Goal: Check status: Check status

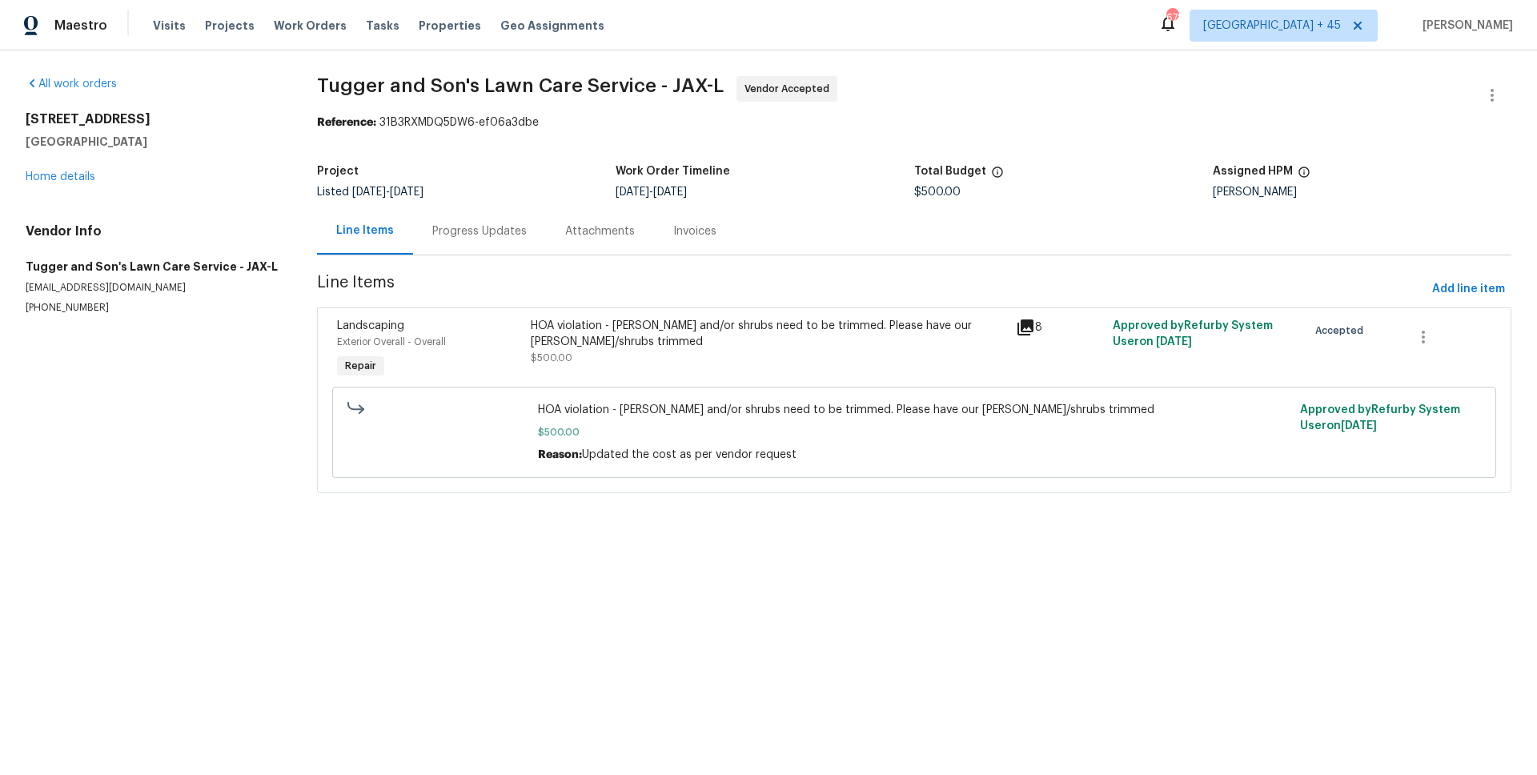
click at [449, 233] on div "Progress Updates" at bounding box center [479, 231] width 94 height 16
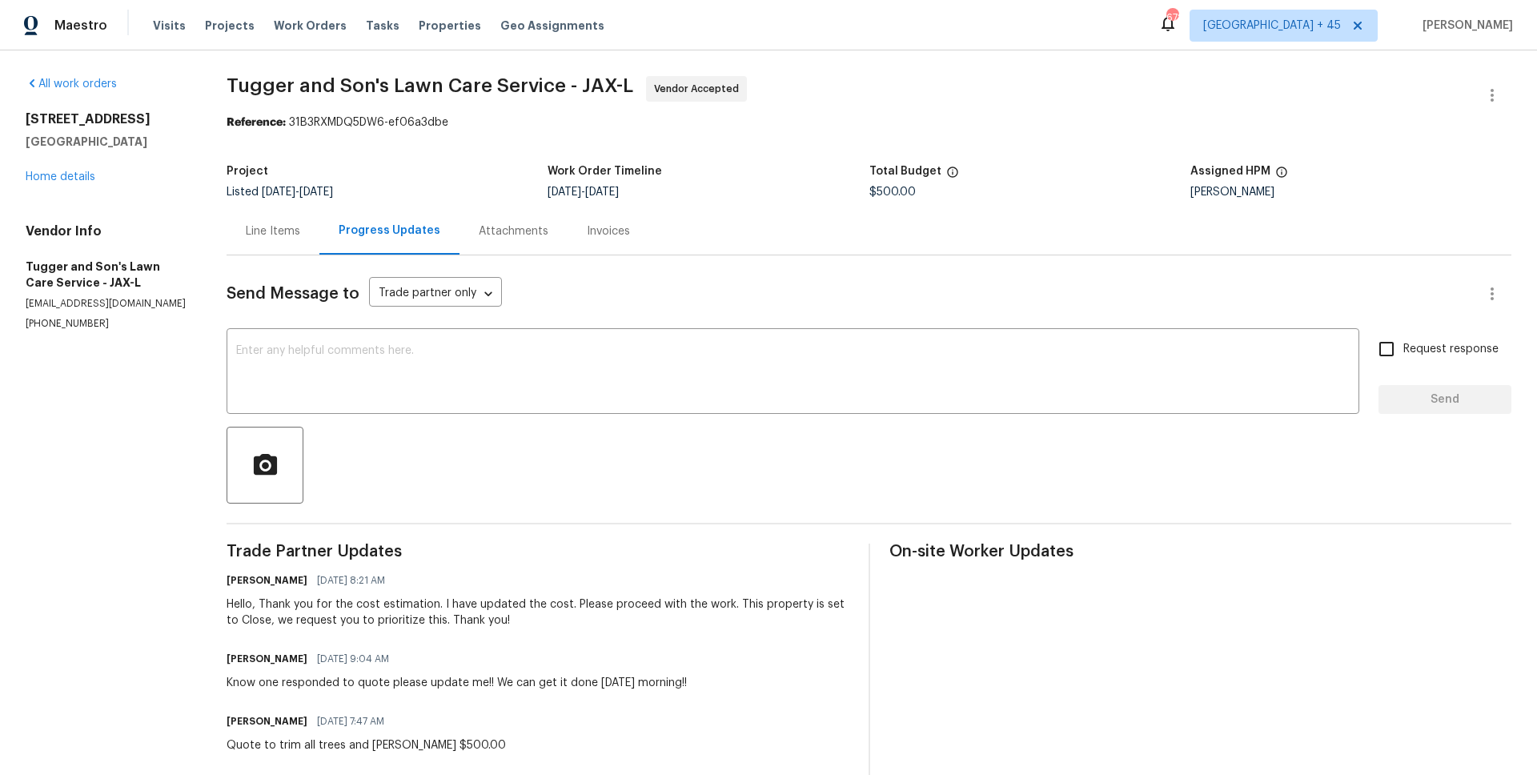
click at [603, 229] on div "Invoices" at bounding box center [608, 231] width 43 height 16
